Goal: Find specific page/section: Find specific page/section

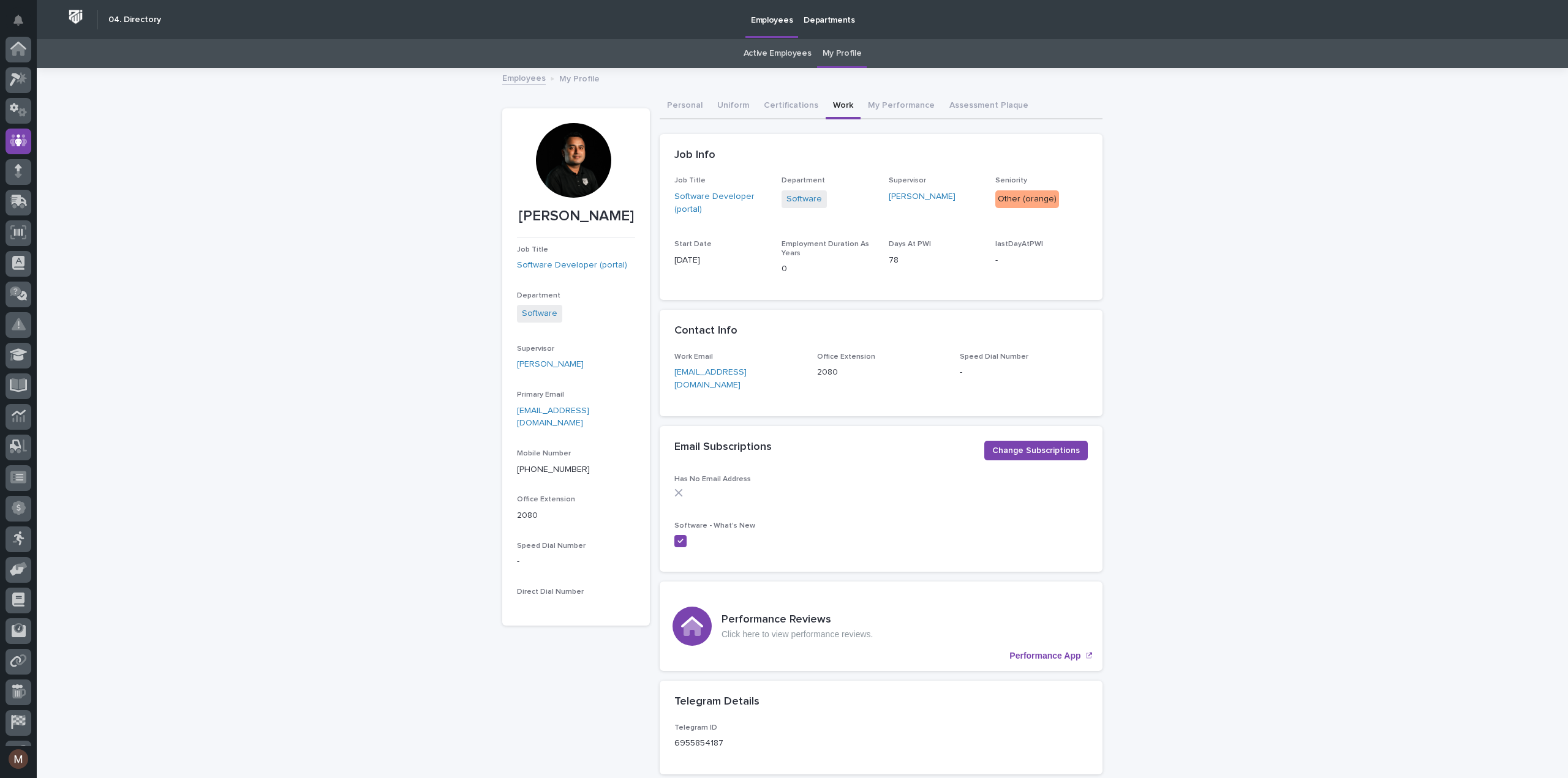
scroll to position [86, 0]
click at [758, 50] on link "Active Employees" at bounding box center [777, 54] width 68 height 29
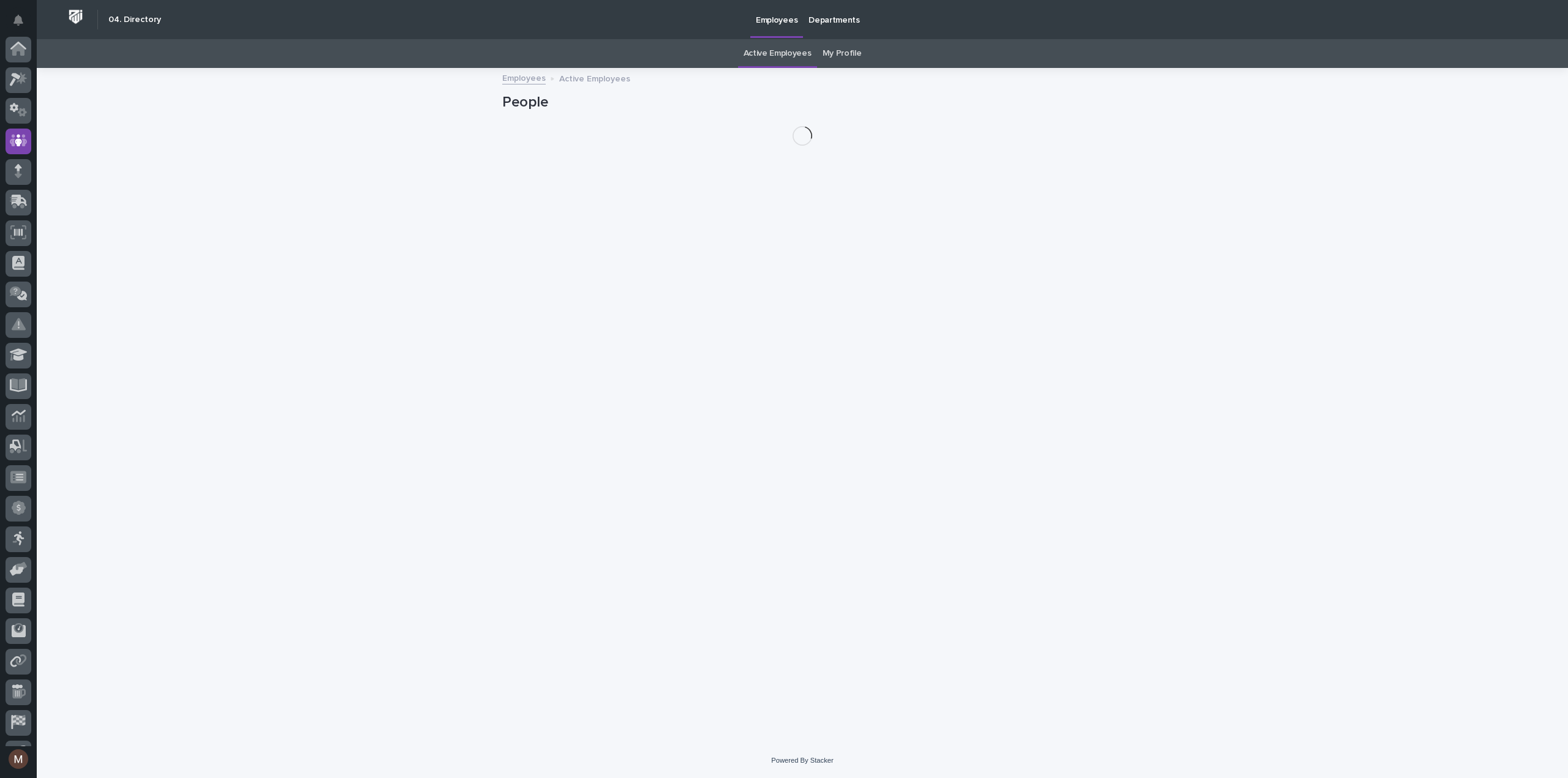
scroll to position [86, 0]
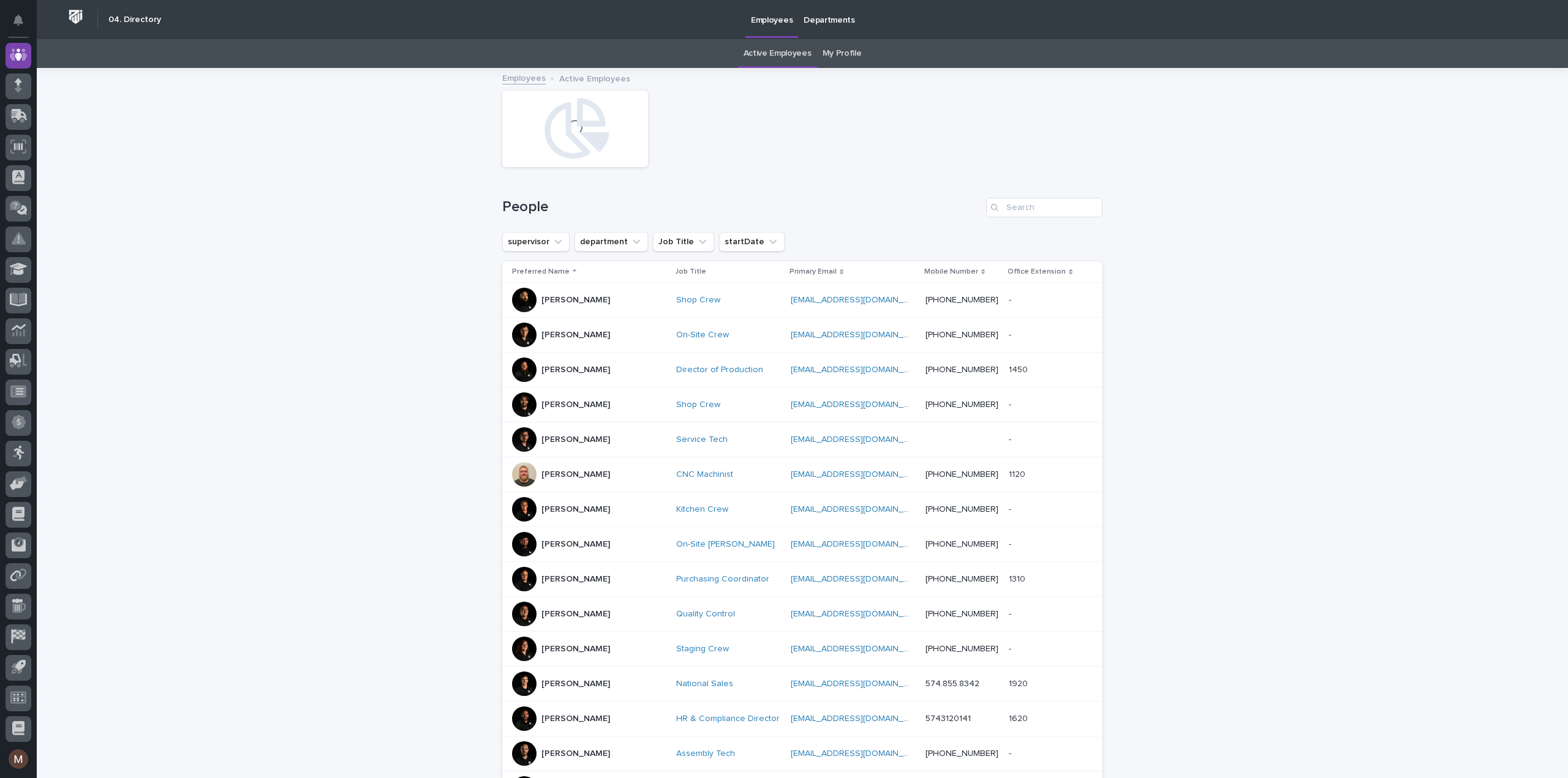
click at [838, 52] on link "My Profile" at bounding box center [842, 54] width 39 height 29
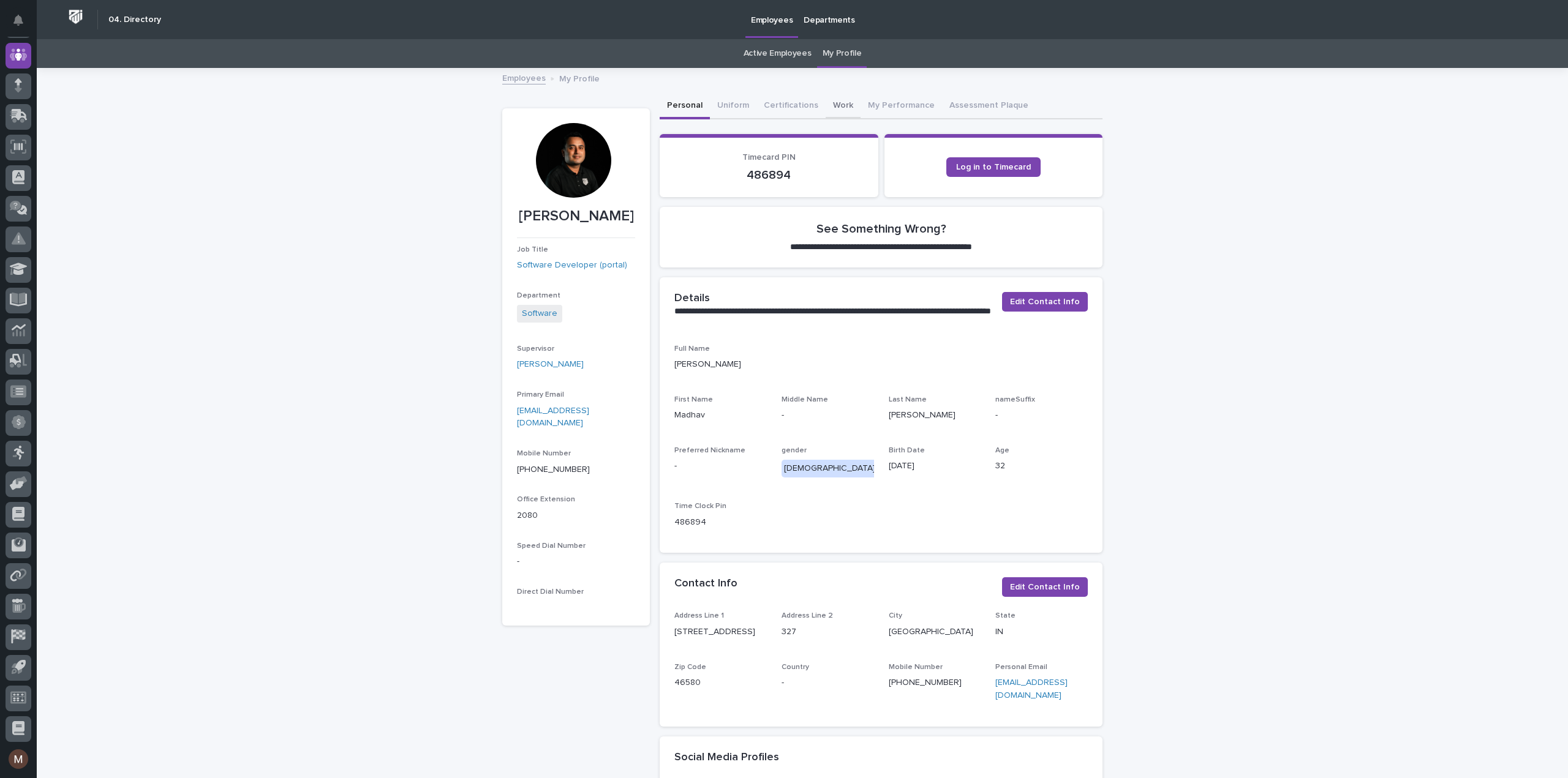
click at [826, 101] on button "Work" at bounding box center [843, 106] width 35 height 26
